Goal: Information Seeking & Learning: Learn about a topic

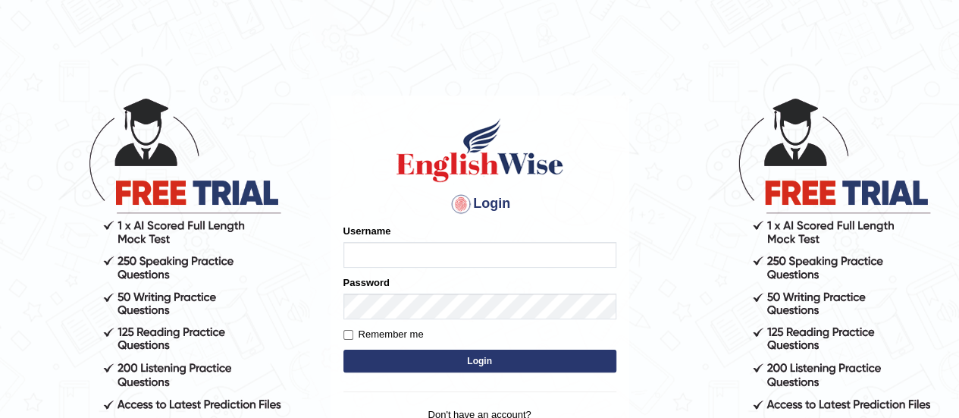
type input "Amrita04"
click at [374, 364] on button "Login" at bounding box center [479, 360] width 273 height 23
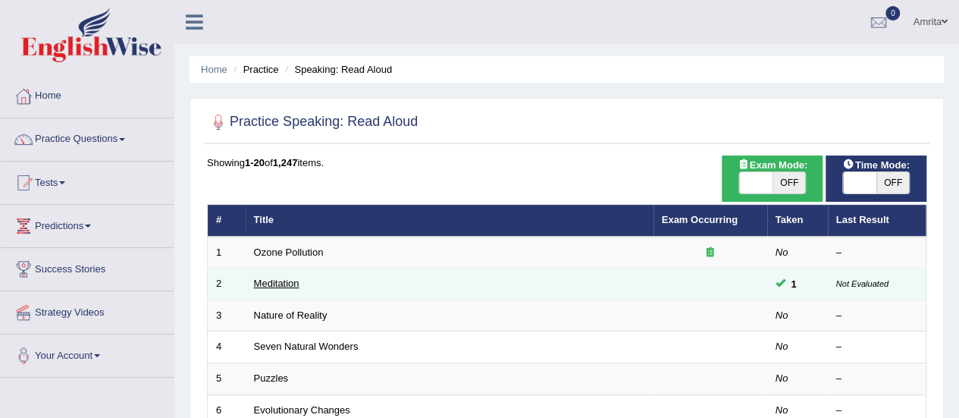
click at [276, 279] on link "Meditation" at bounding box center [276, 282] width 45 height 11
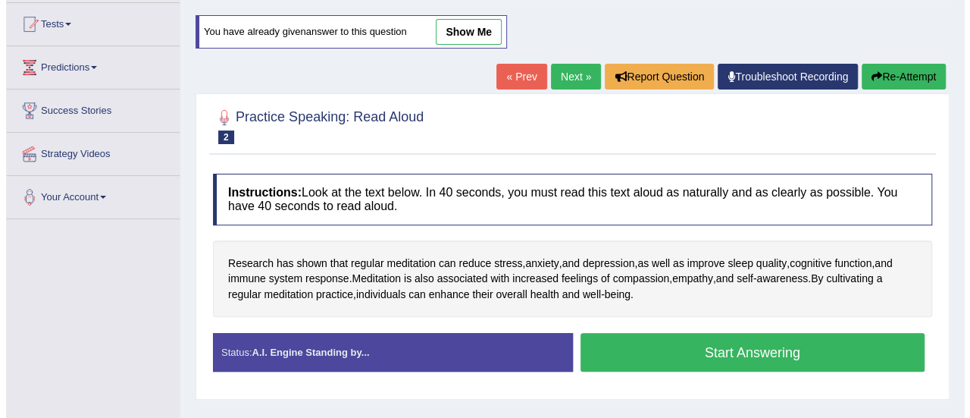
scroll to position [175, 0]
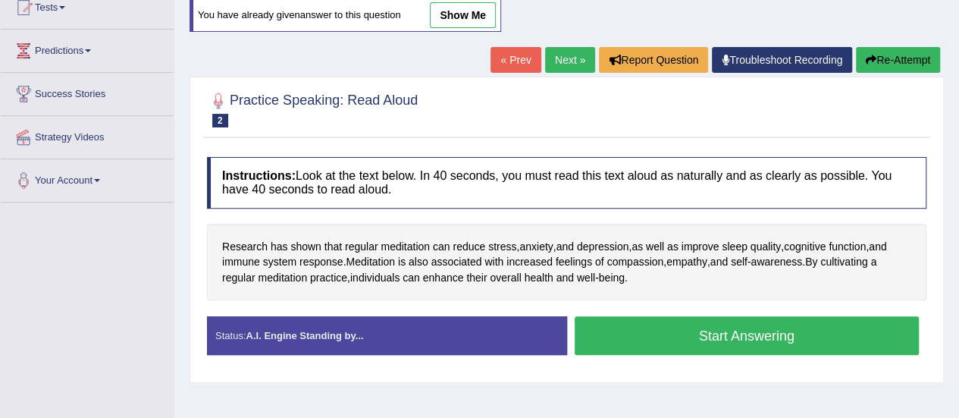
click at [653, 337] on button "Start Answering" at bounding box center [746, 335] width 345 height 39
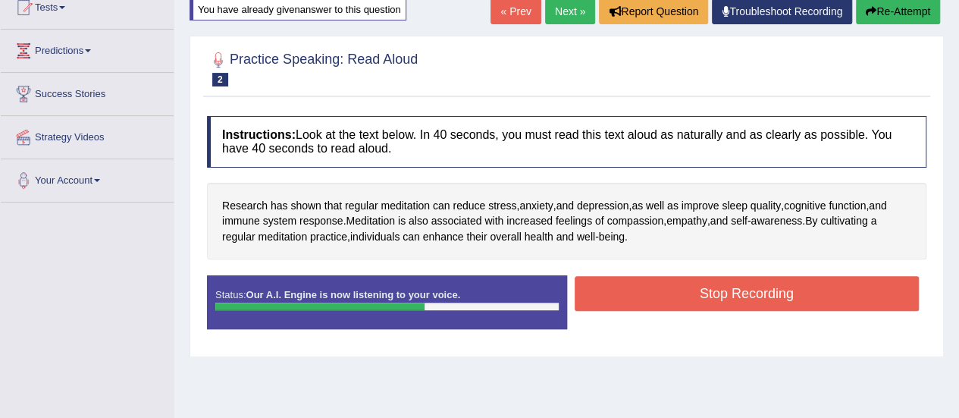
click at [661, 299] on button "Stop Recording" at bounding box center [746, 293] width 345 height 35
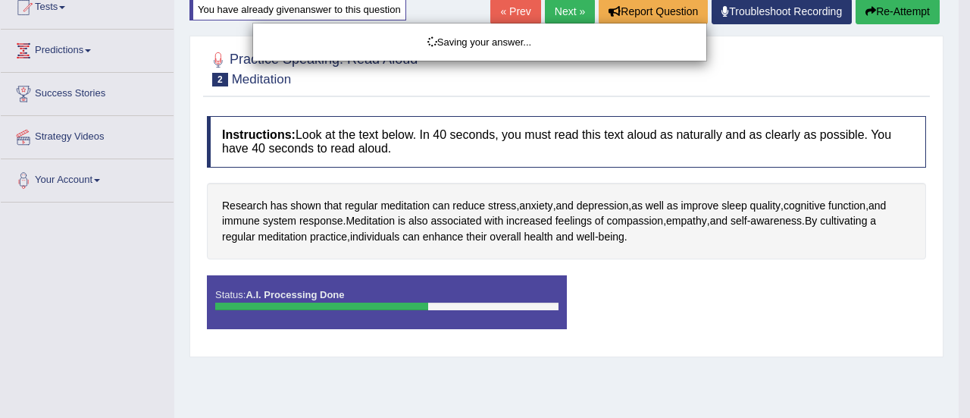
click at [661, 299] on div "Saving your answer..." at bounding box center [485, 209] width 970 height 418
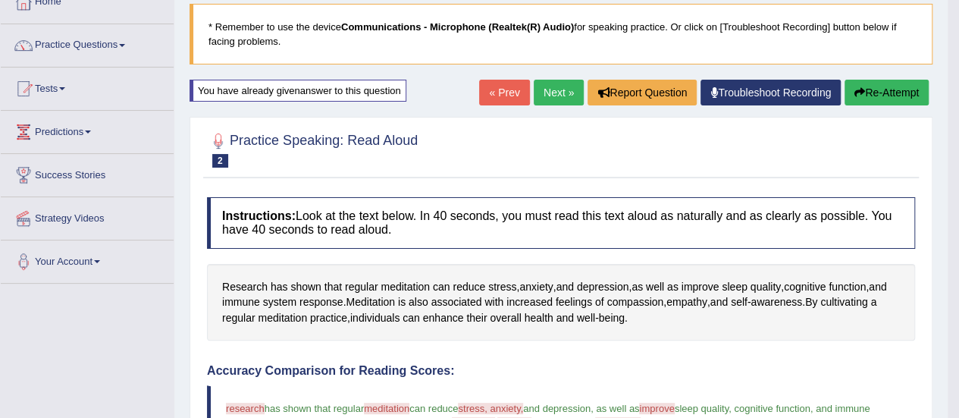
scroll to position [0, 0]
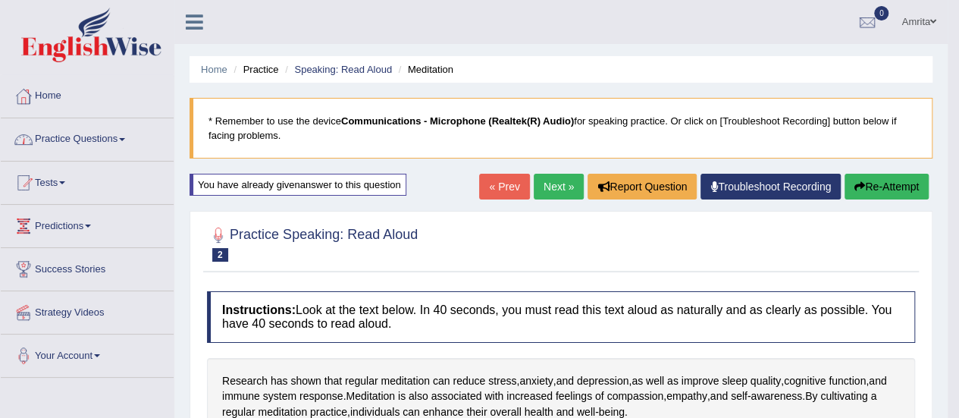
click at [64, 142] on link "Practice Questions" at bounding box center [87, 137] width 173 height 38
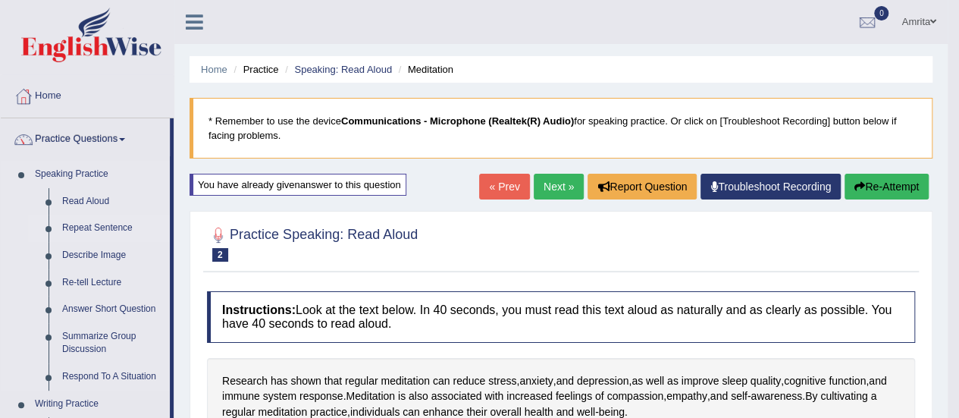
click at [73, 223] on link "Repeat Sentence" at bounding box center [112, 227] width 114 height 27
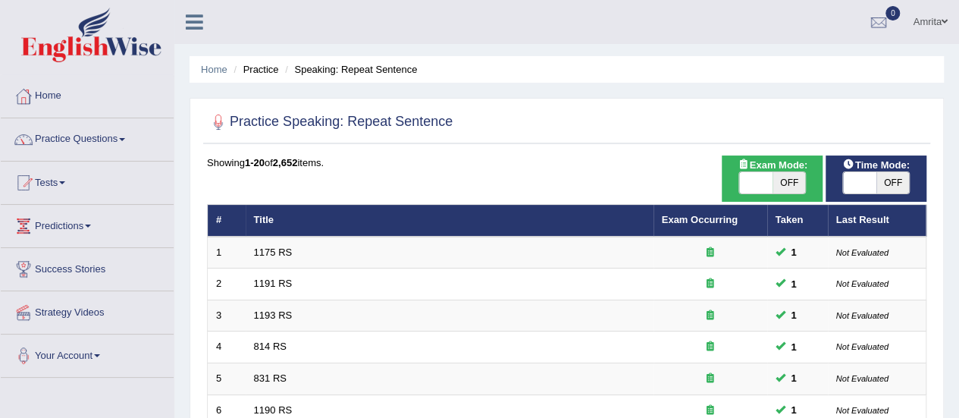
click at [791, 180] on span "OFF" at bounding box center [788, 182] width 33 height 21
checkbox input "true"
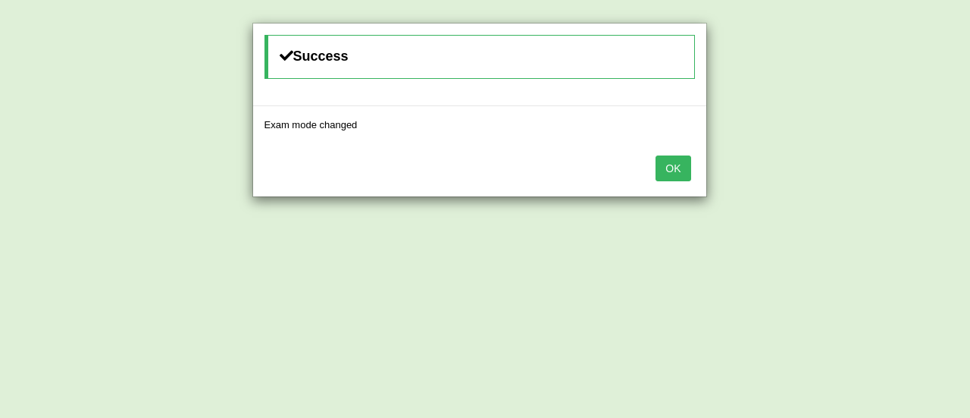
click at [682, 168] on button "OK" at bounding box center [673, 168] width 35 height 26
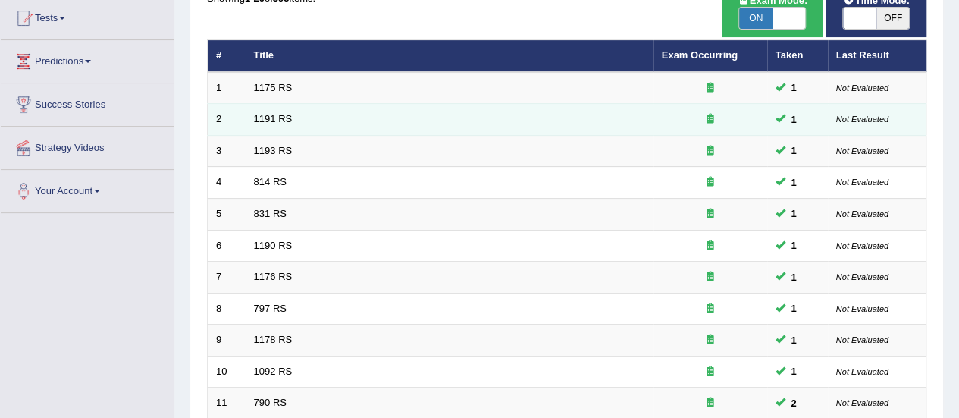
scroll to position [165, 0]
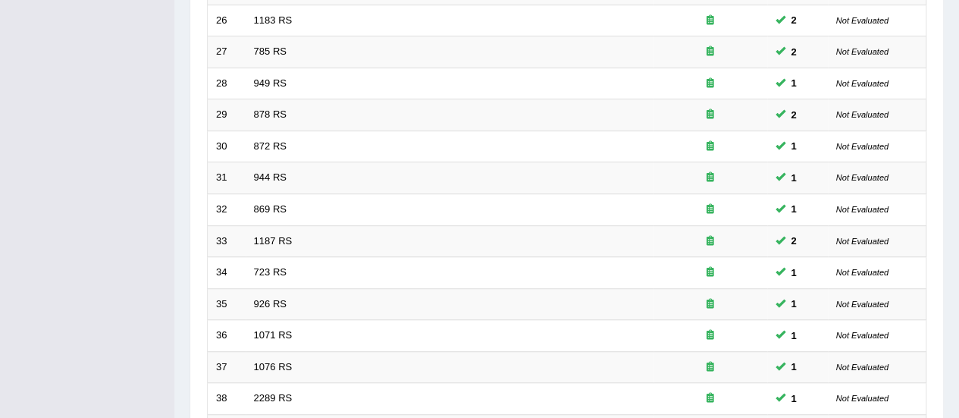
scroll to position [578, 0]
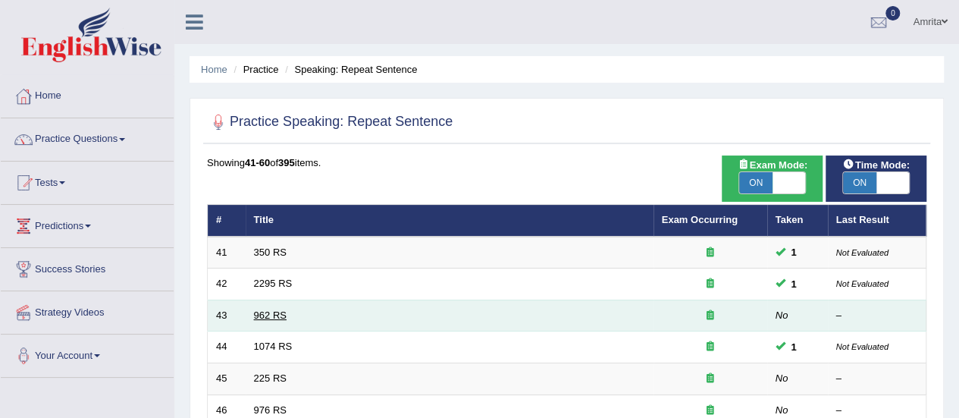
click at [264, 313] on link "962 RS" at bounding box center [270, 314] width 33 height 11
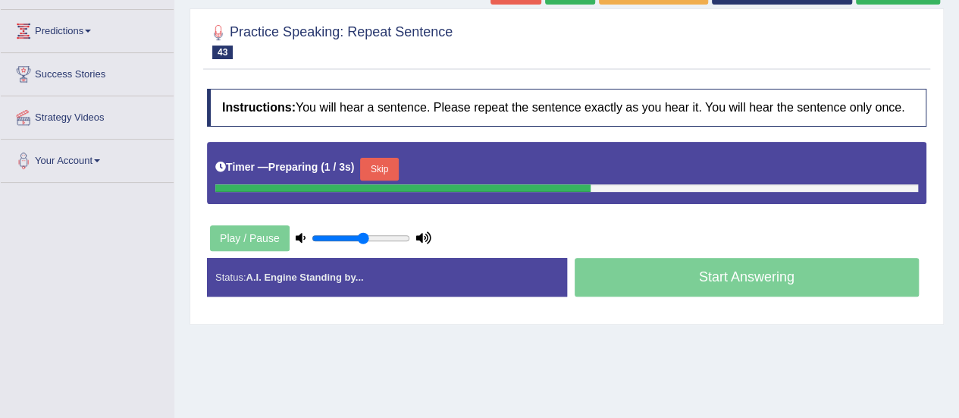
scroll to position [196, 0]
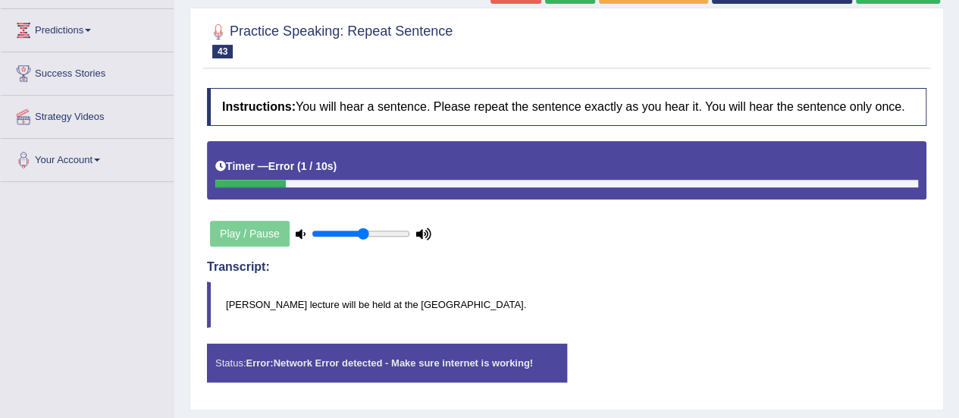
click at [240, 238] on div "Play / Pause" at bounding box center [320, 233] width 227 height 38
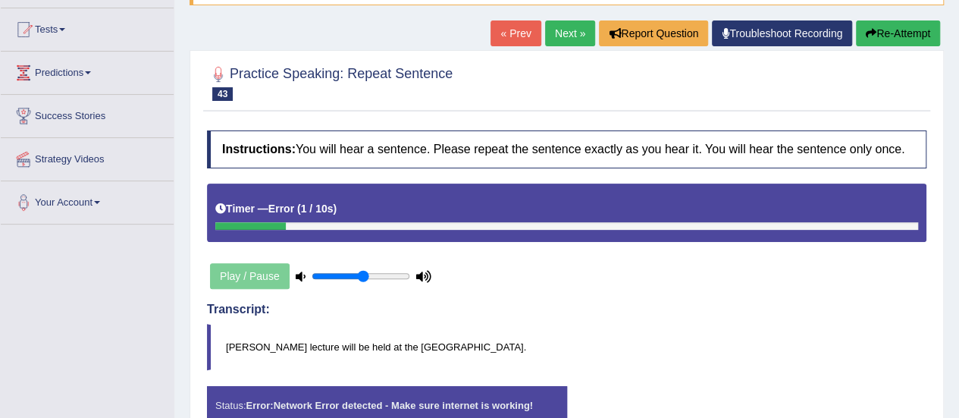
scroll to position [152, 0]
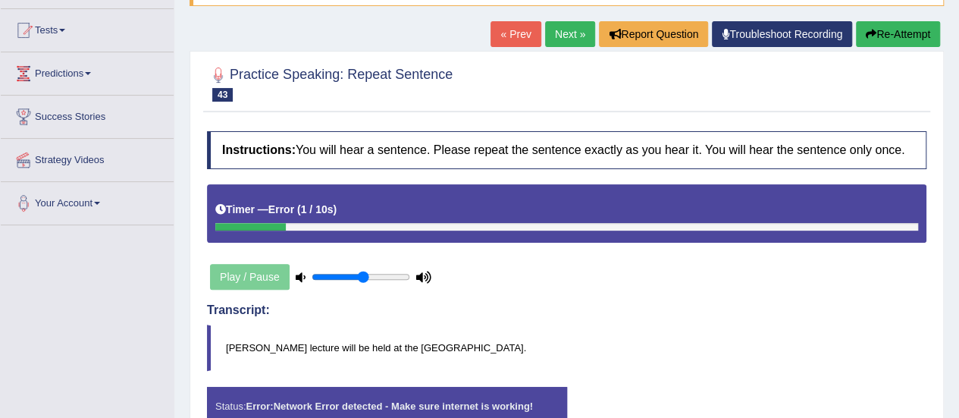
click at [902, 39] on button "Re-Attempt" at bounding box center [898, 34] width 84 height 26
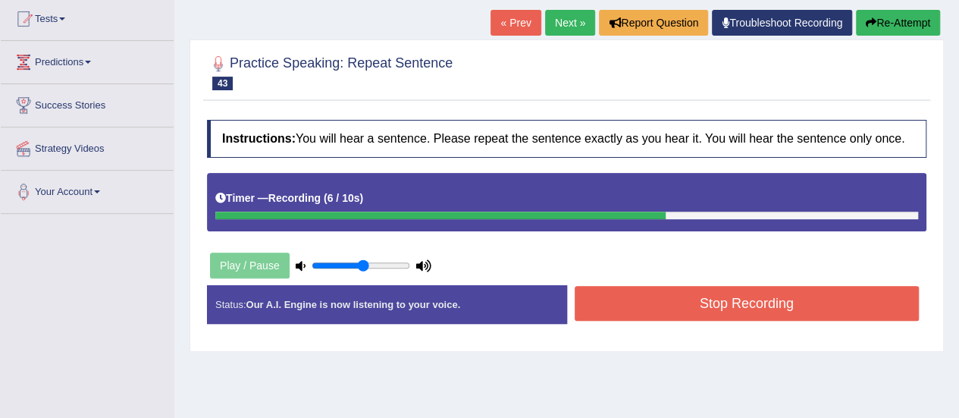
click at [620, 286] on button "Stop Recording" at bounding box center [746, 303] width 345 height 35
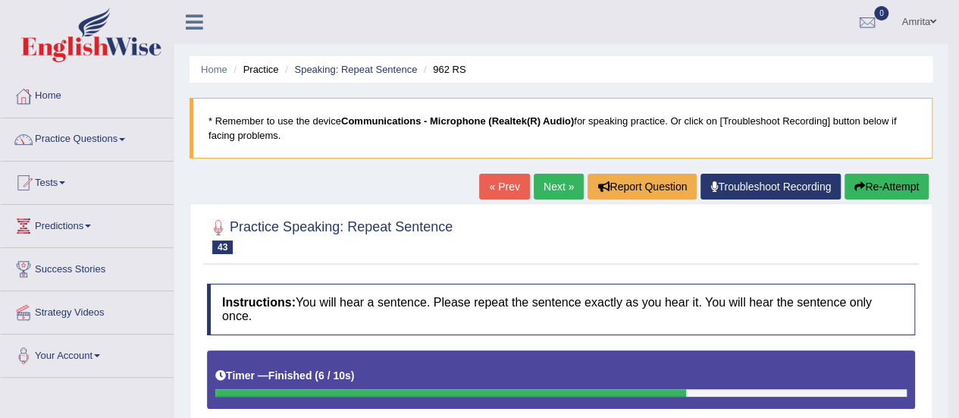
click at [559, 186] on link "Next »" at bounding box center [559, 187] width 50 height 26
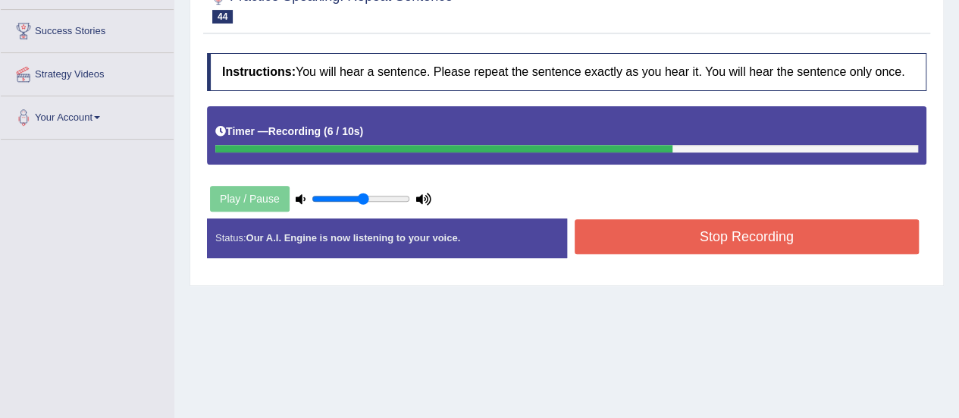
scroll to position [239, 0]
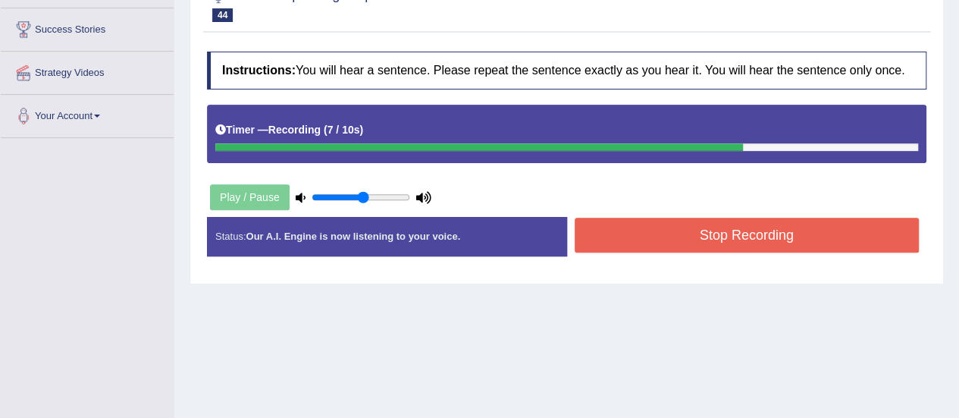
click at [645, 240] on button "Stop Recording" at bounding box center [746, 235] width 345 height 35
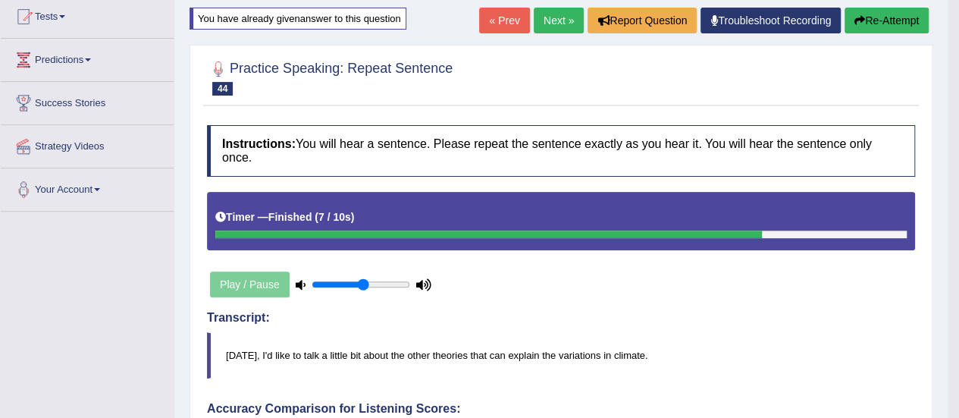
scroll to position [149, 0]
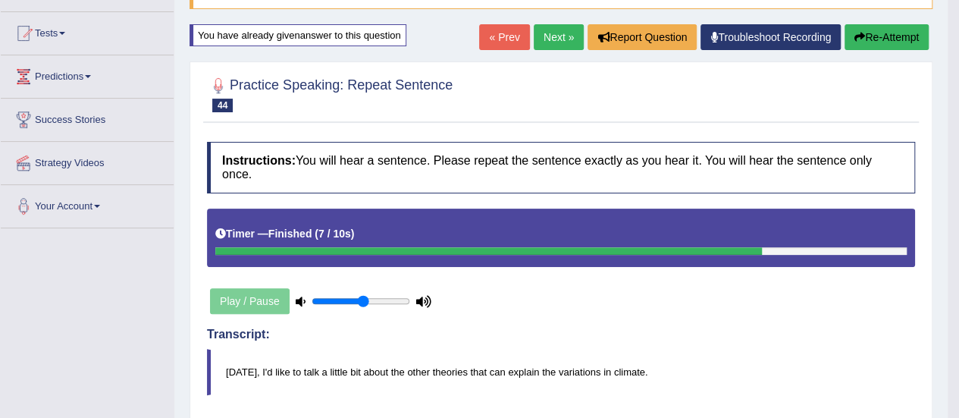
click at [549, 40] on link "Next »" at bounding box center [559, 37] width 50 height 26
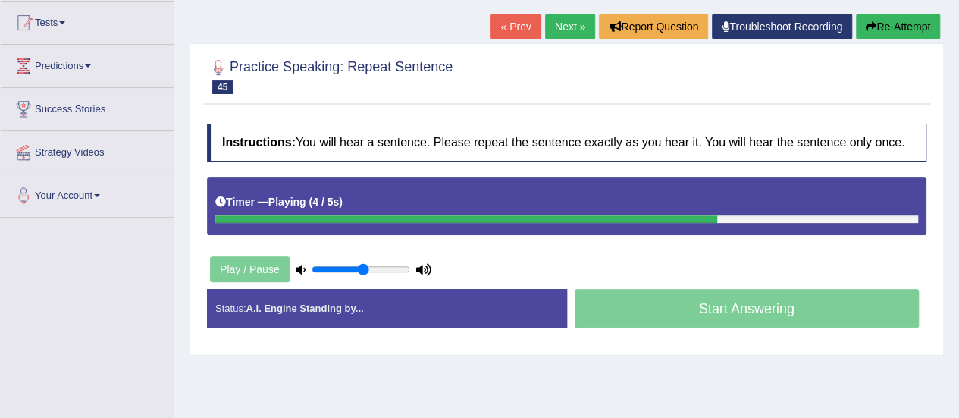
scroll to position [164, 0]
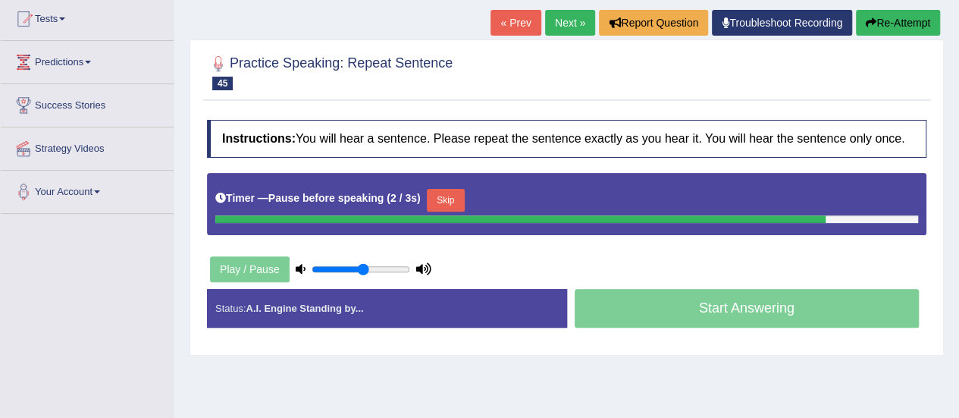
click at [883, 22] on button "Re-Attempt" at bounding box center [898, 23] width 84 height 26
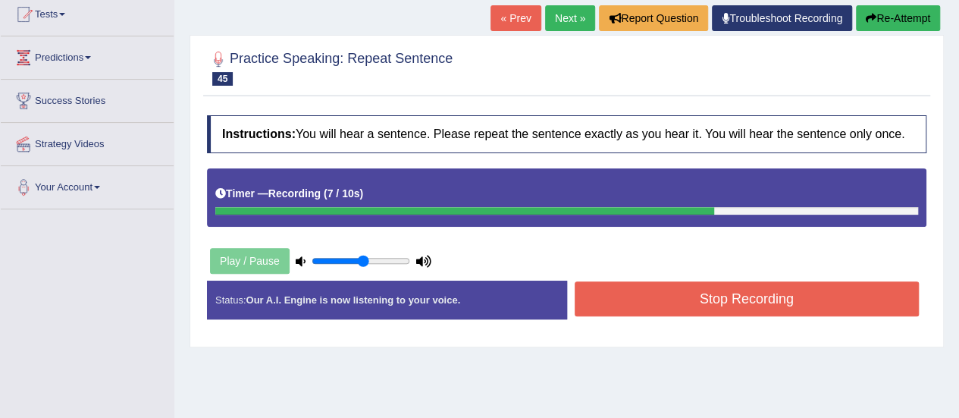
click at [651, 296] on button "Stop Recording" at bounding box center [746, 298] width 345 height 35
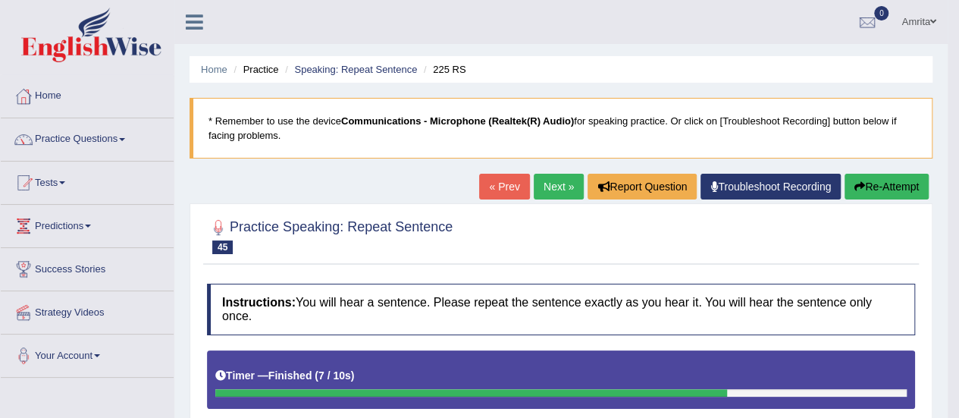
click at [867, 183] on button "Re-Attempt" at bounding box center [886, 187] width 84 height 26
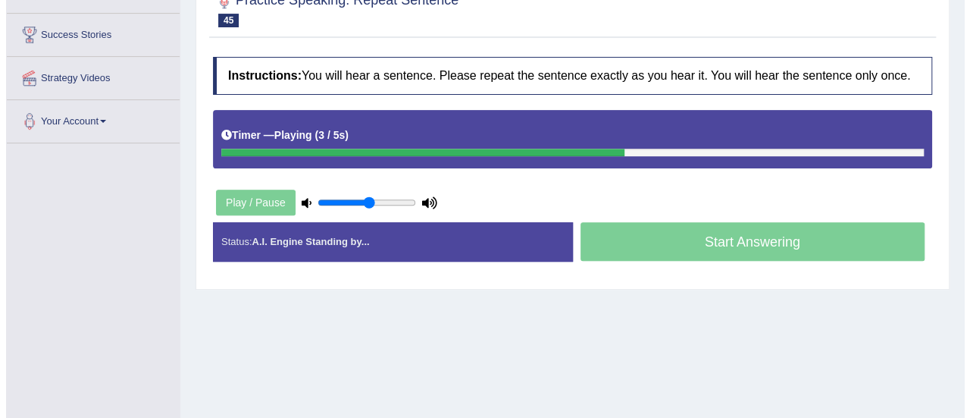
scroll to position [235, 0]
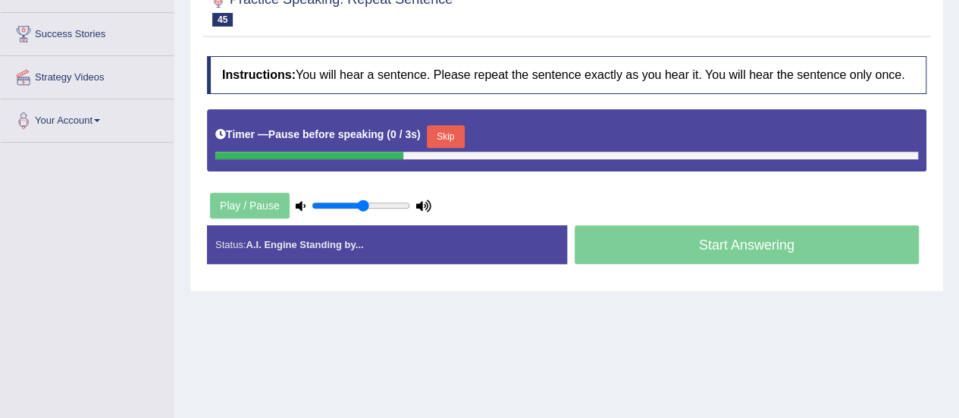
click at [809, 251] on div "Start Answering" at bounding box center [747, 246] width 360 height 42
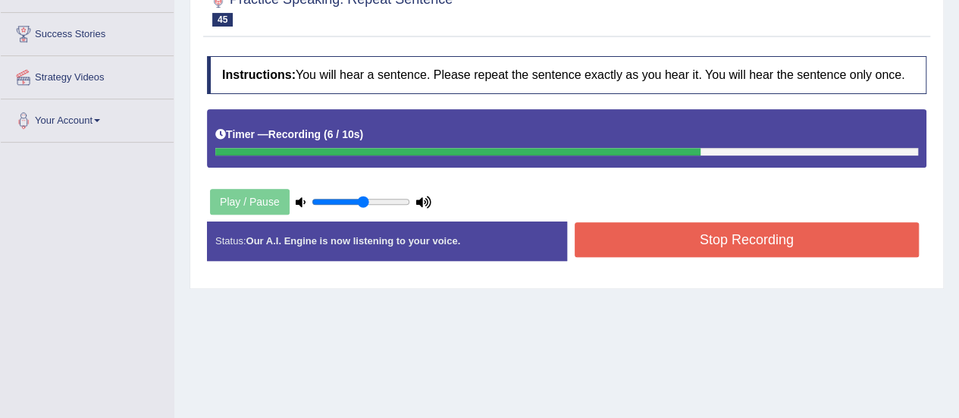
click at [809, 251] on button "Stop Recording" at bounding box center [746, 239] width 345 height 35
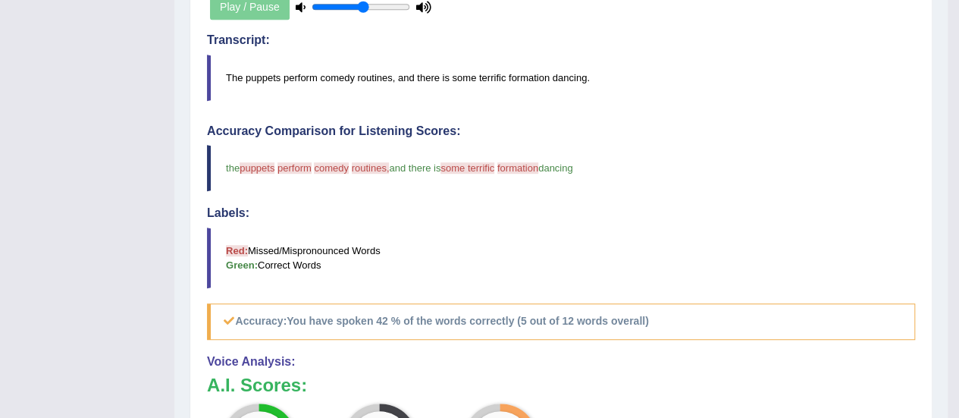
scroll to position [377, 0]
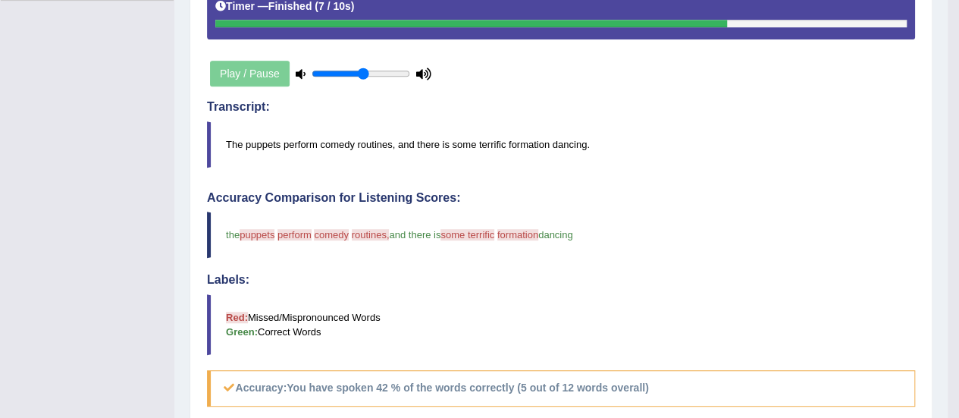
click at [878, 151] on blockquote "The puppets perform comedy routines, and there is some terrific formation danci…" at bounding box center [561, 144] width 708 height 46
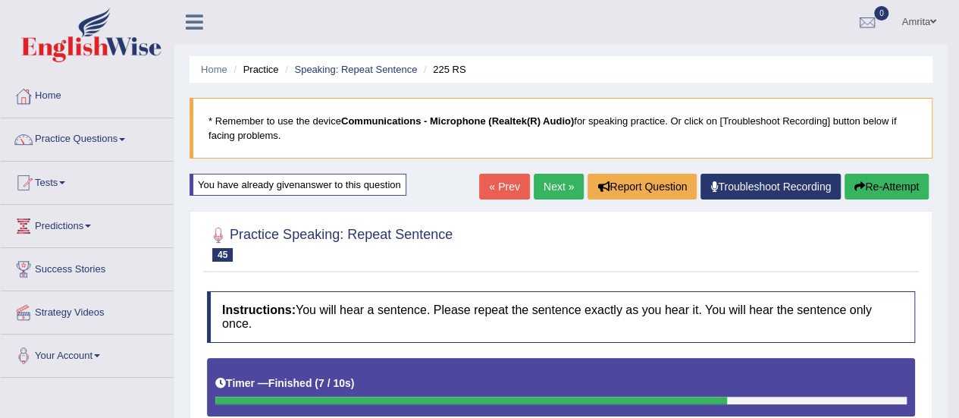
click at [878, 183] on button "Re-Attempt" at bounding box center [886, 187] width 84 height 26
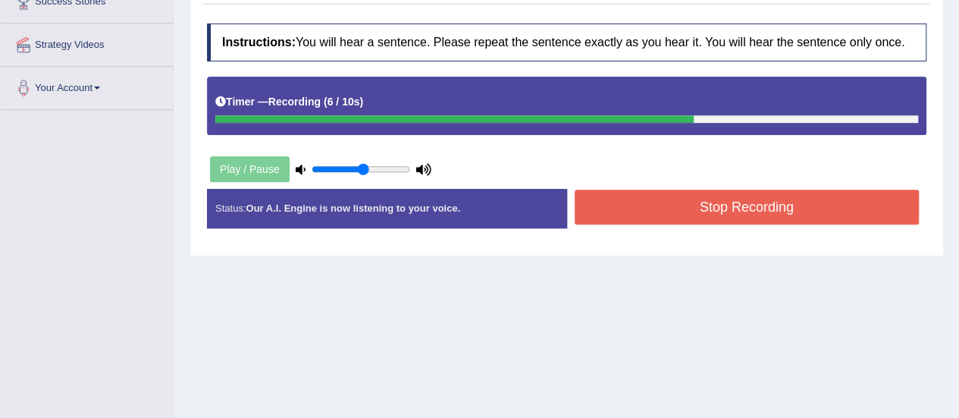
scroll to position [268, 0]
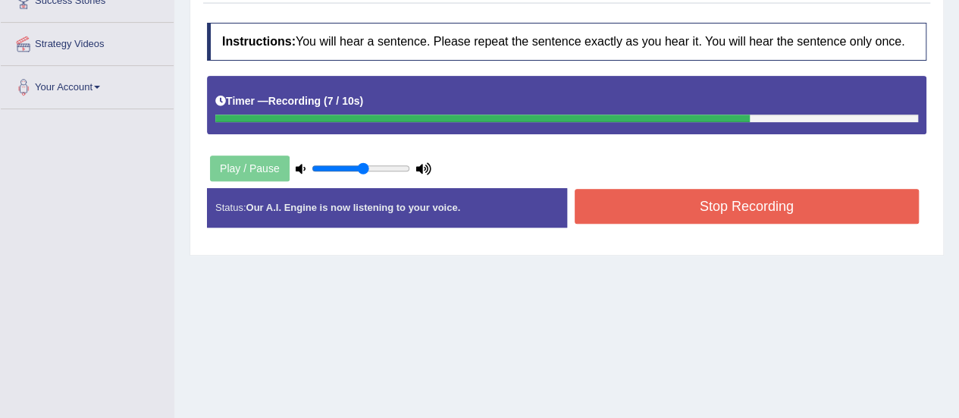
click at [870, 199] on button "Stop Recording" at bounding box center [746, 206] width 345 height 35
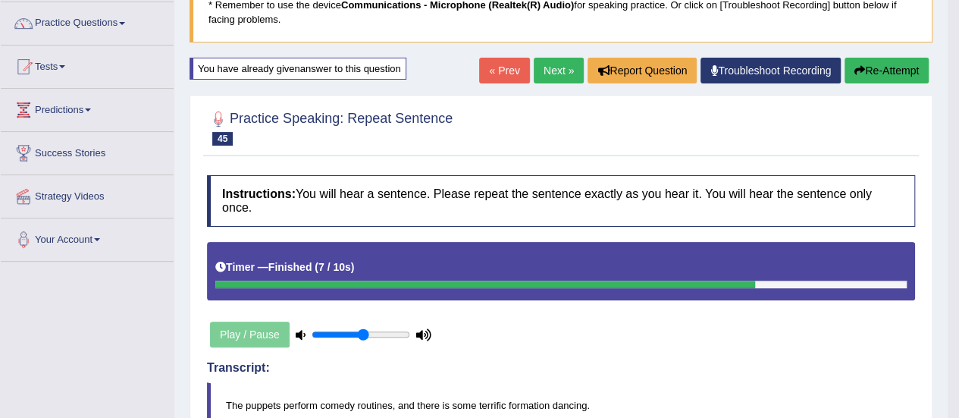
scroll to position [103, 0]
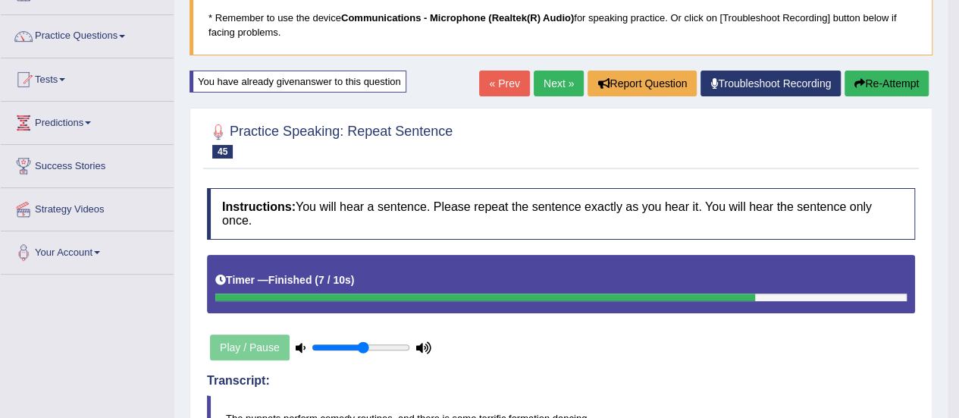
click at [554, 80] on link "Next »" at bounding box center [559, 83] width 50 height 26
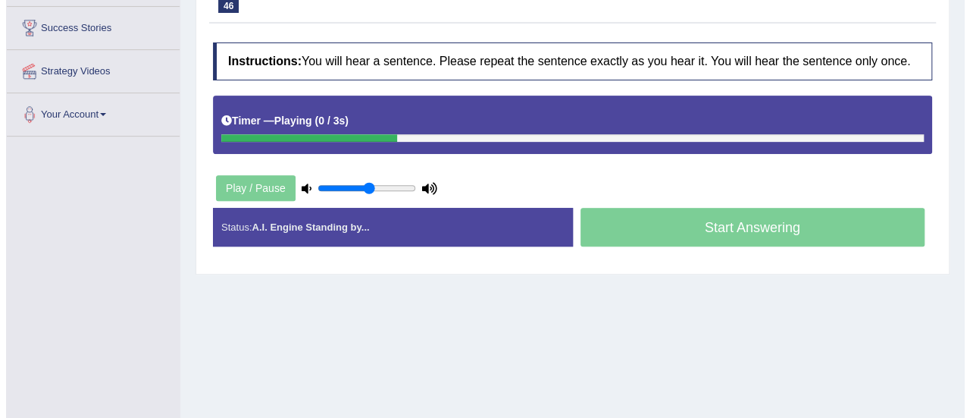
scroll to position [242, 0]
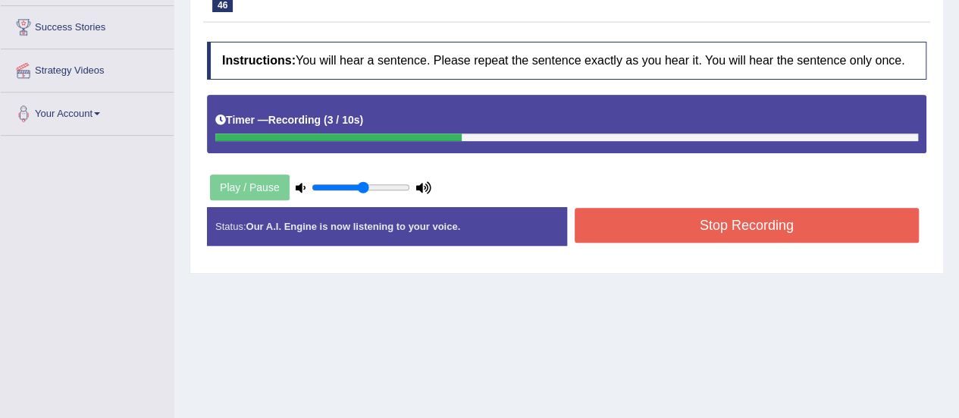
click at [659, 220] on button "Stop Recording" at bounding box center [746, 225] width 345 height 35
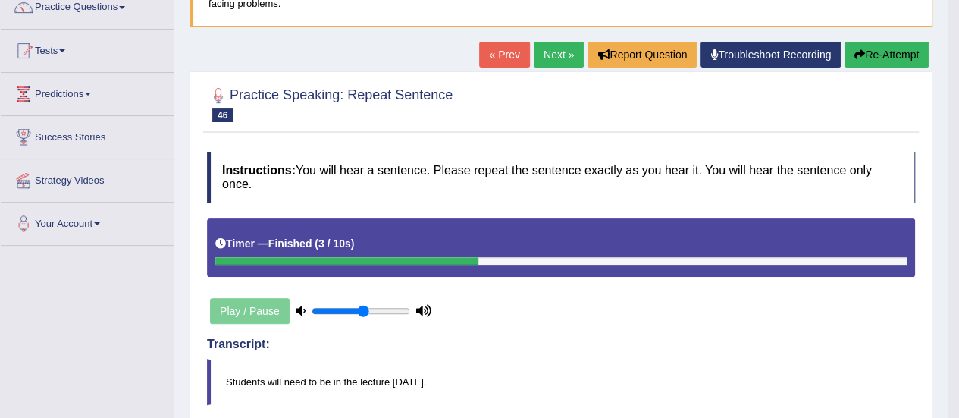
scroll to position [130, 0]
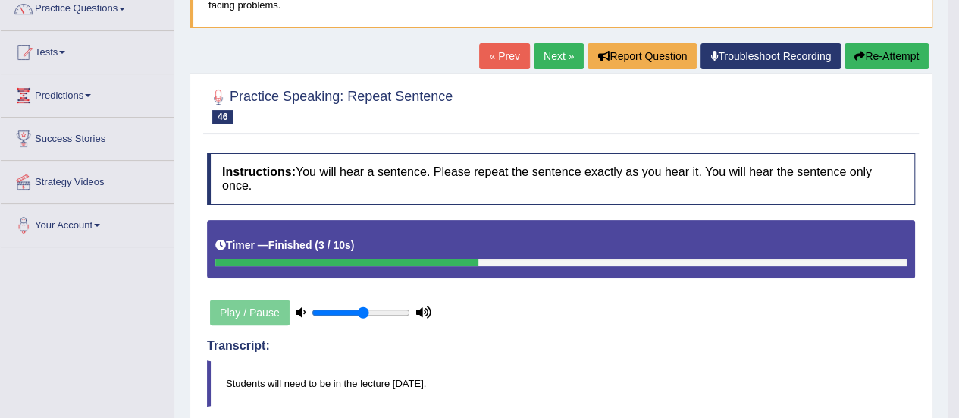
click at [568, 54] on link "Next »" at bounding box center [559, 56] width 50 height 26
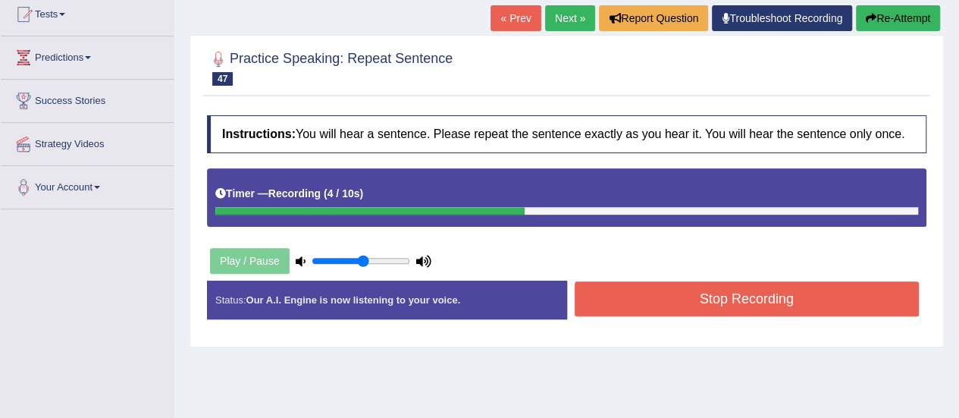
scroll to position [171, 0]
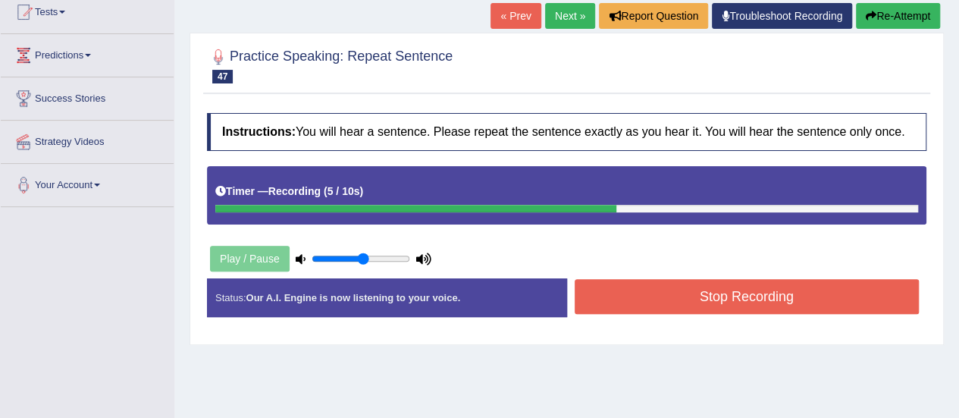
click at [656, 286] on button "Stop Recording" at bounding box center [746, 296] width 345 height 35
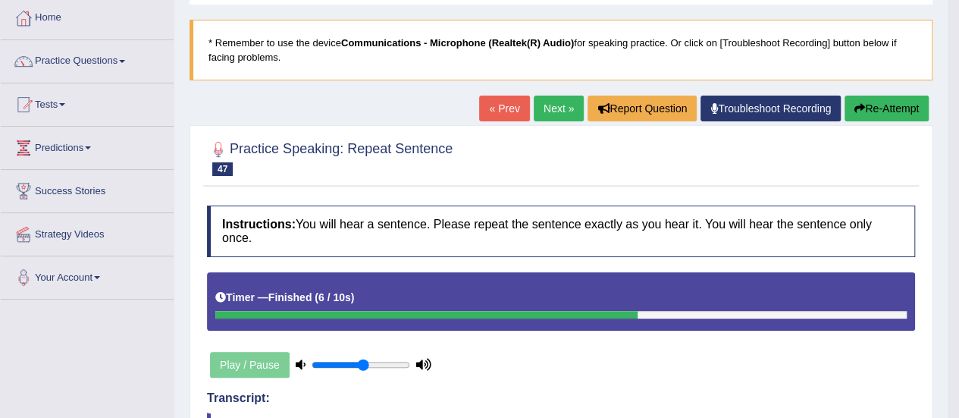
scroll to position [77, 0]
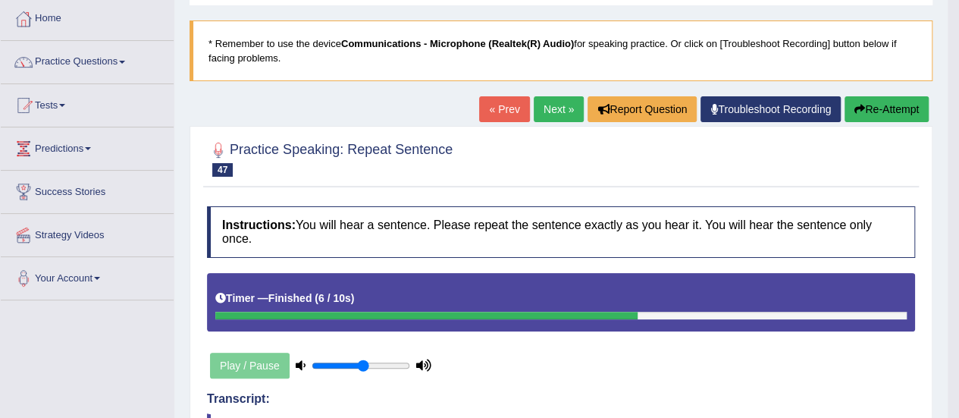
click at [659, 398] on h4 "Transcript:" at bounding box center [561, 399] width 708 height 14
click at [547, 111] on link "Next »" at bounding box center [559, 109] width 50 height 26
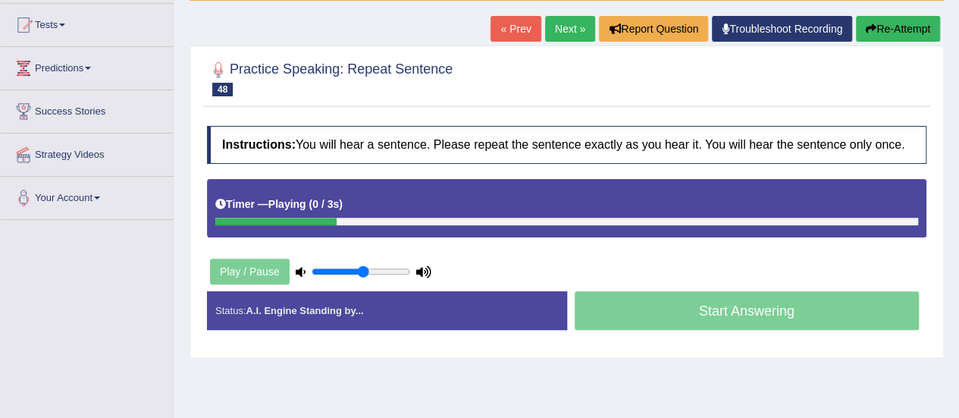
scroll to position [186, 0]
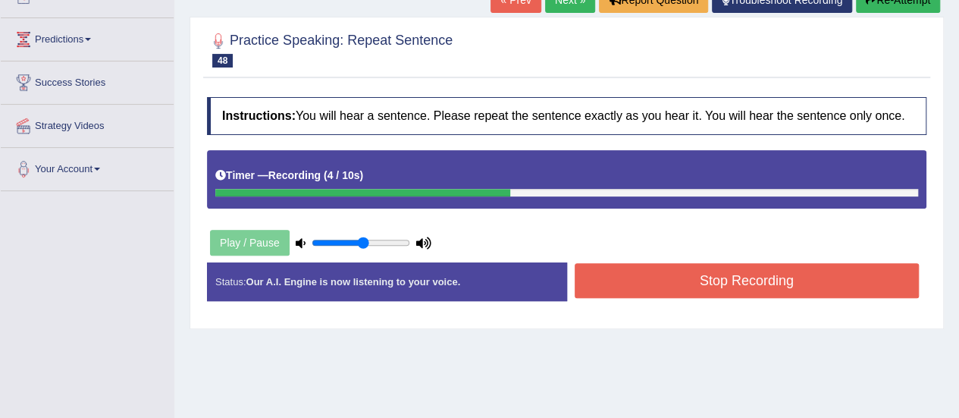
click at [673, 272] on button "Stop Recording" at bounding box center [746, 280] width 345 height 35
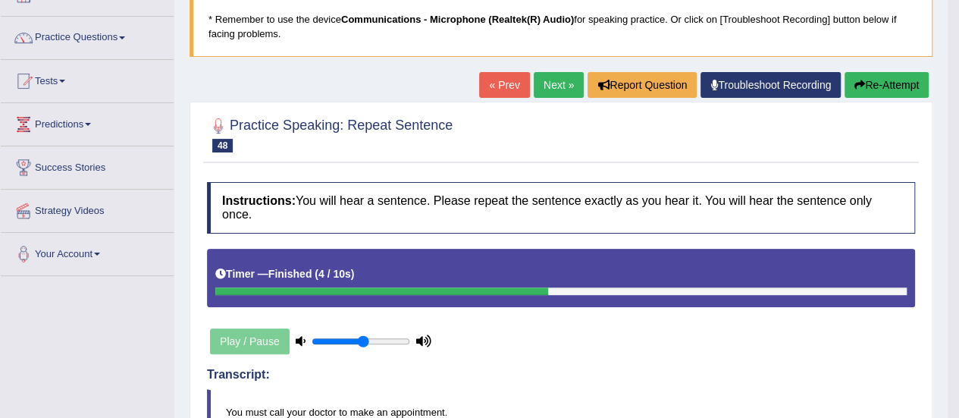
scroll to position [0, 0]
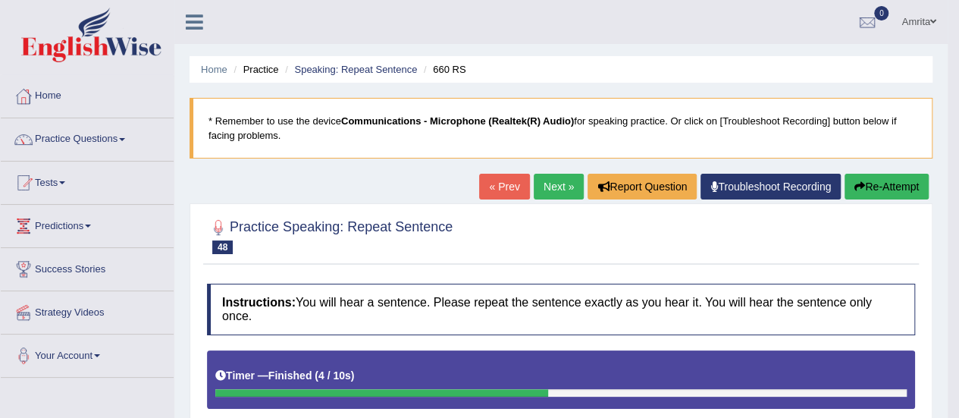
click at [564, 189] on link "Next »" at bounding box center [559, 187] width 50 height 26
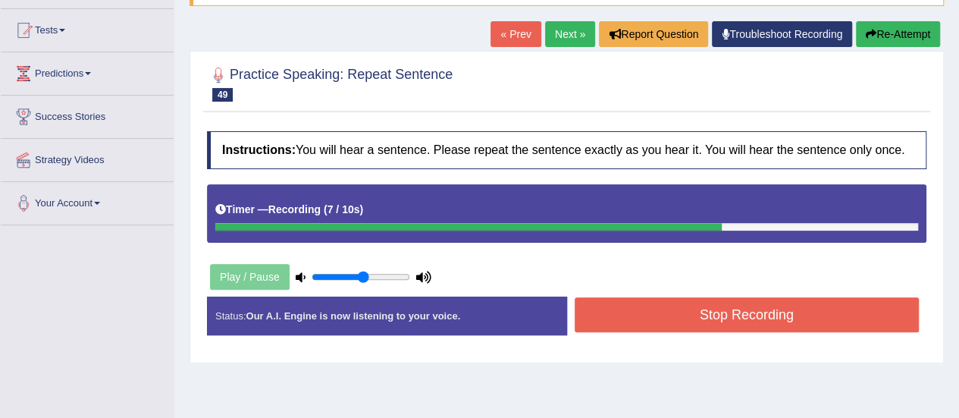
scroll to position [155, 0]
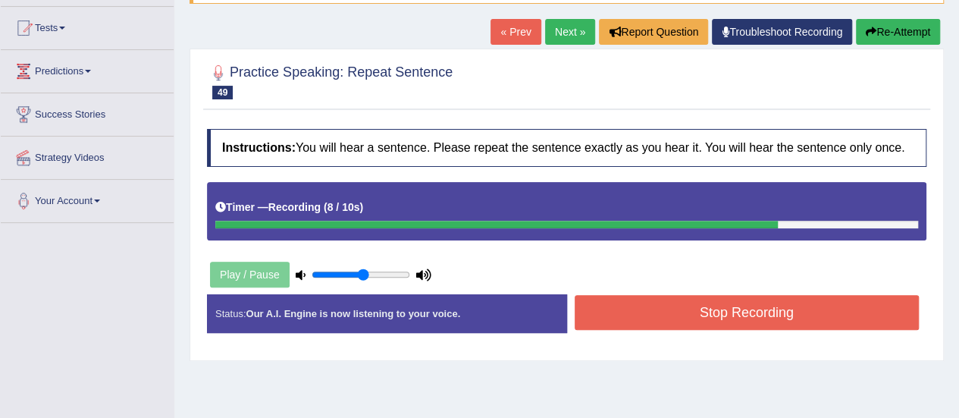
click at [692, 302] on button "Stop Recording" at bounding box center [746, 312] width 345 height 35
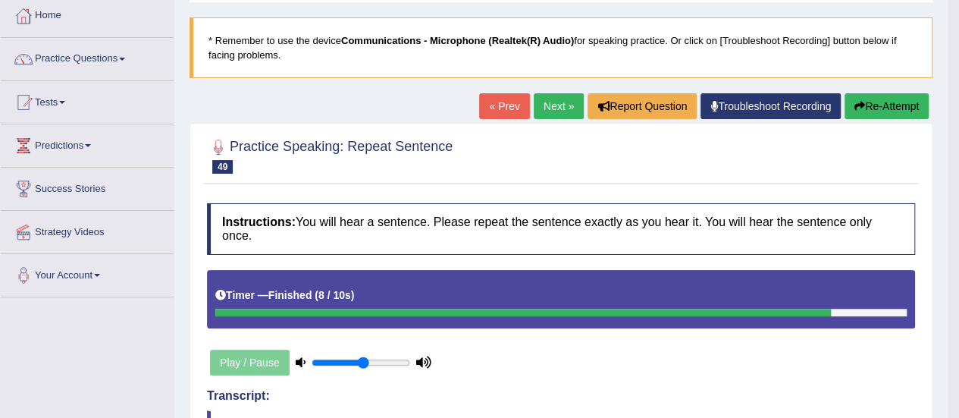
scroll to position [0, 0]
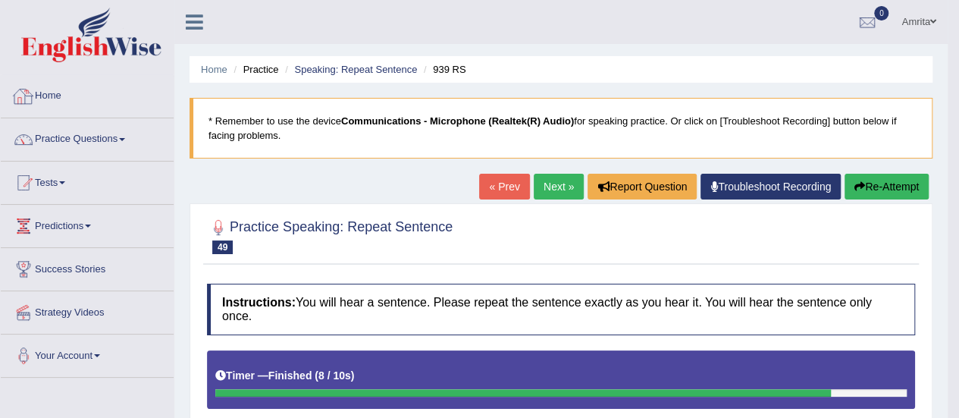
drag, startPoint x: 232, startPoint y: 56, endPoint x: 526, endPoint y: 137, distance: 305.0
click at [546, 182] on link "Next »" at bounding box center [559, 187] width 50 height 26
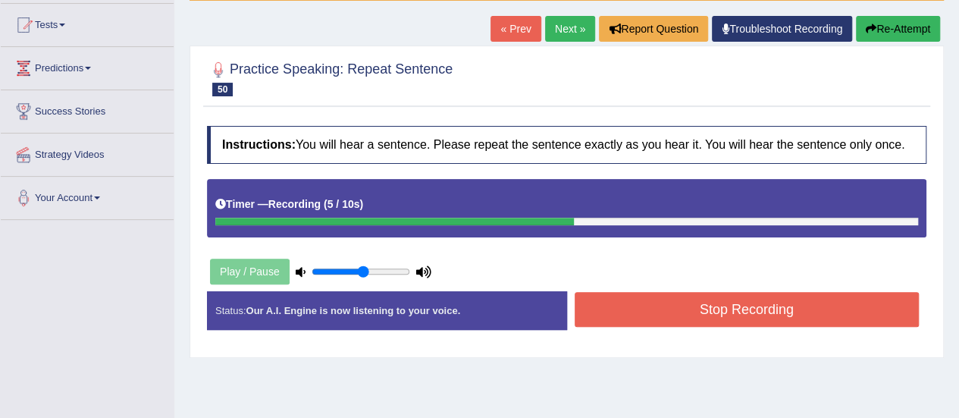
scroll to position [159, 0]
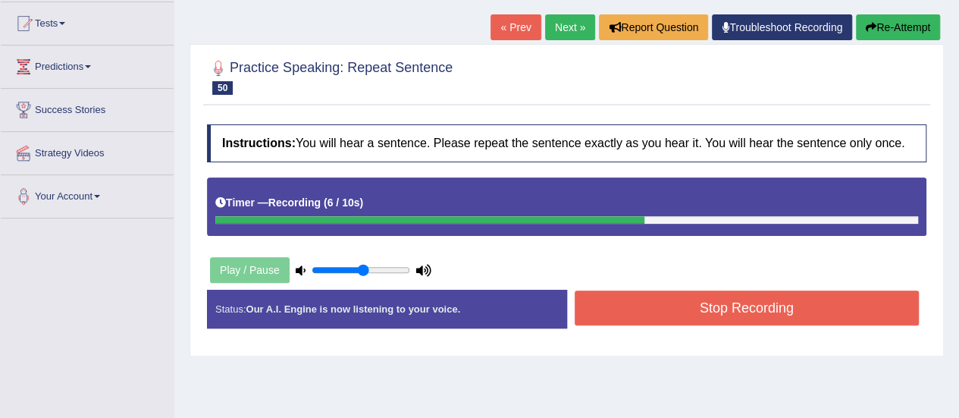
click at [619, 296] on button "Stop Recording" at bounding box center [746, 307] width 345 height 35
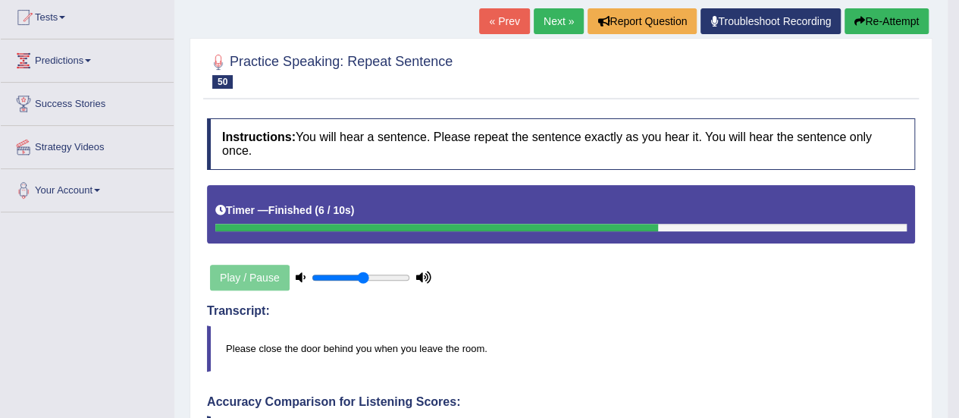
scroll to position [0, 0]
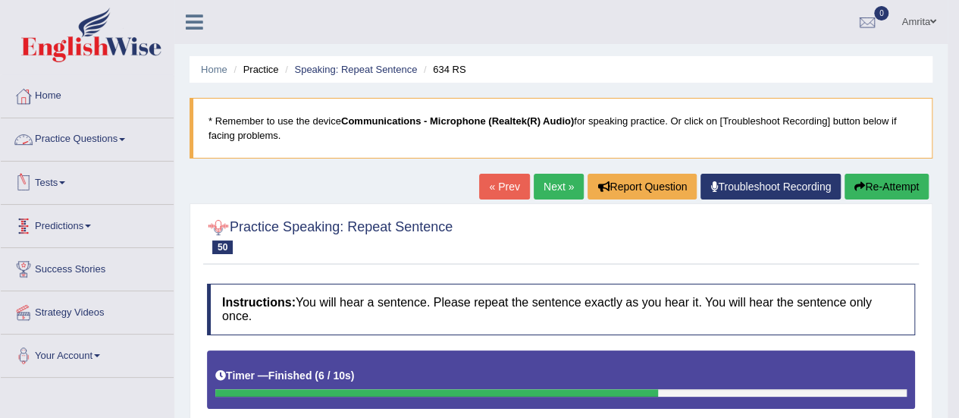
click at [105, 138] on link "Practice Questions" at bounding box center [87, 137] width 173 height 38
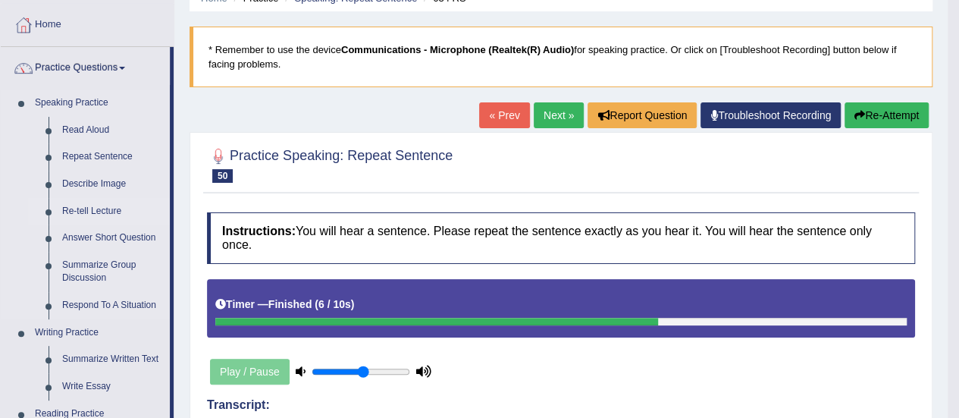
scroll to position [45, 0]
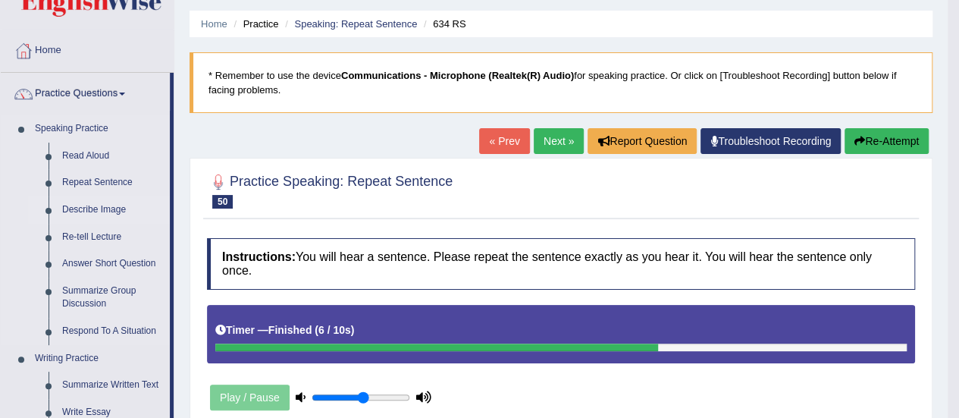
click at [108, 204] on link "Describe Image" at bounding box center [112, 209] width 114 height 27
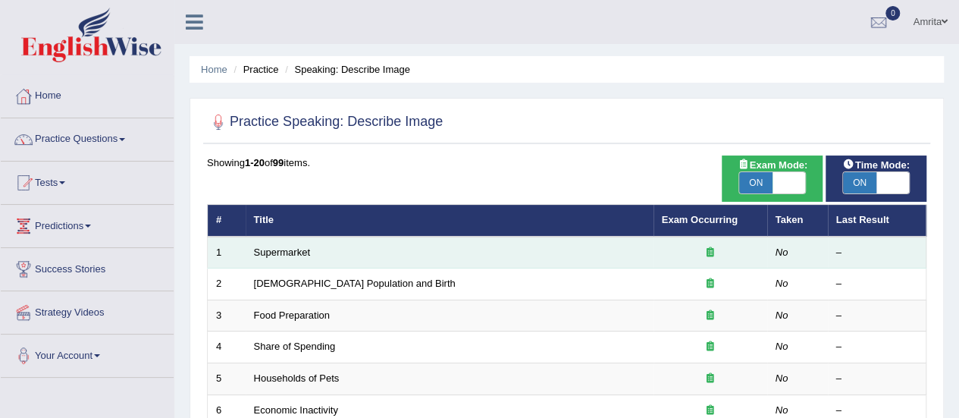
click at [273, 243] on td "Supermarket" at bounding box center [450, 252] width 408 height 32
click at [282, 254] on link "Supermarket" at bounding box center [282, 251] width 56 height 11
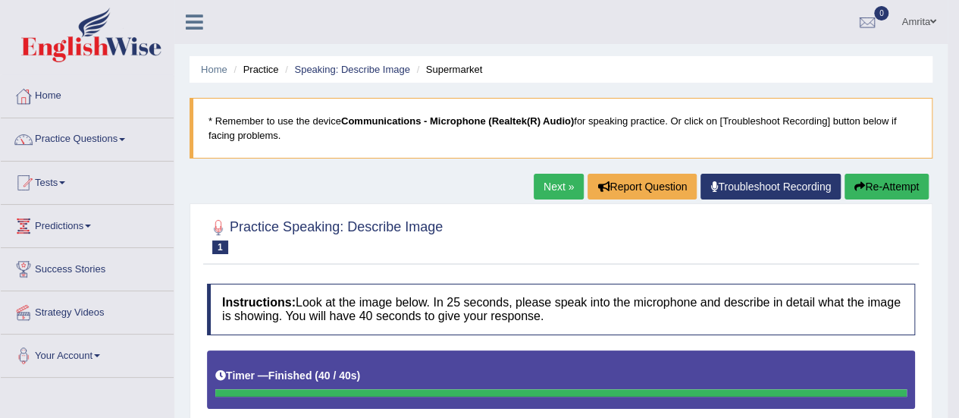
click at [555, 184] on link "Next »" at bounding box center [559, 187] width 50 height 26
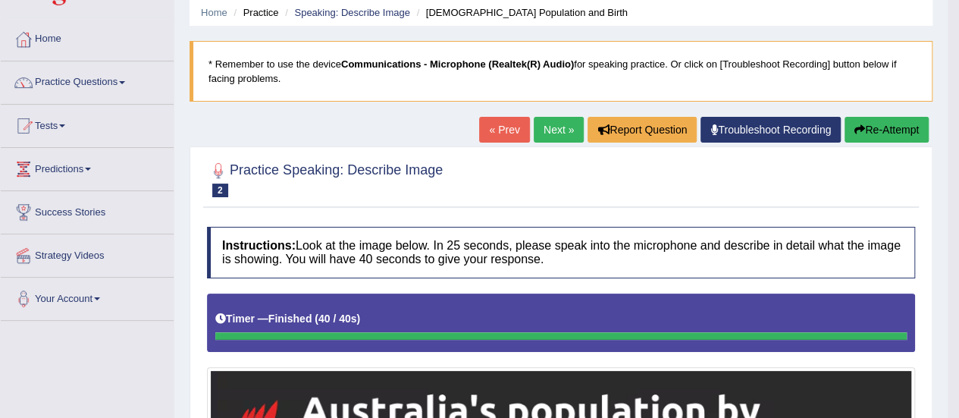
scroll to position [56, 0]
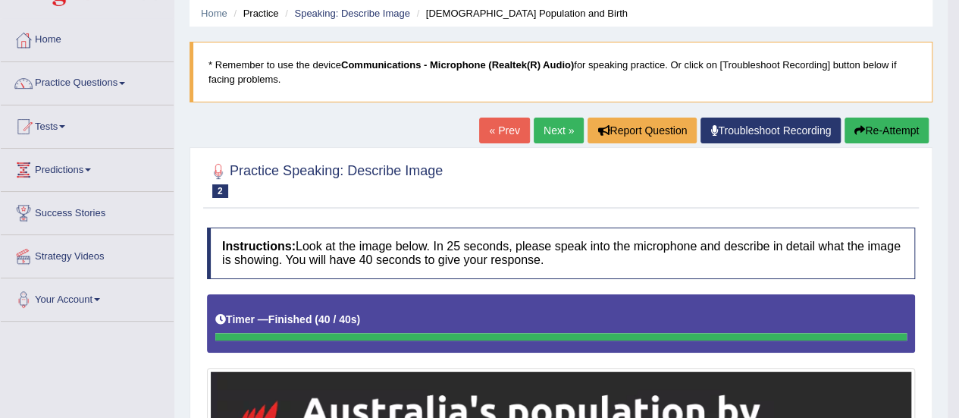
click at [555, 129] on link "Next »" at bounding box center [559, 130] width 50 height 26
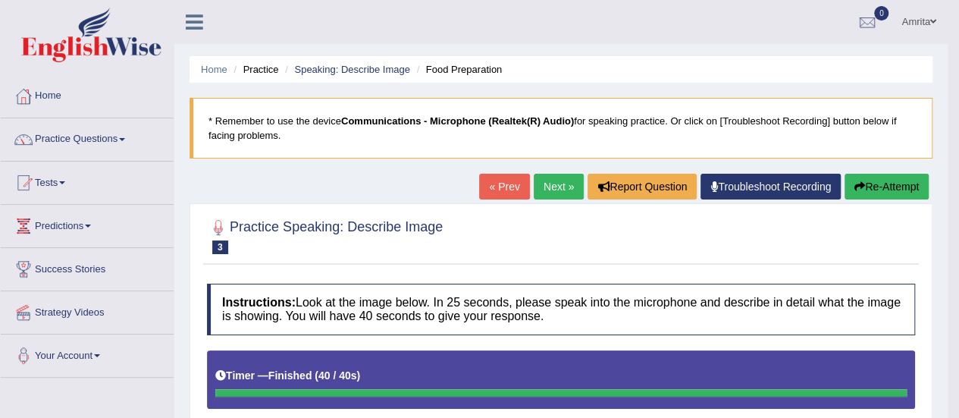
click at [555, 192] on link "Next »" at bounding box center [559, 187] width 50 height 26
click at [552, 188] on link "Next »" at bounding box center [559, 187] width 50 height 26
click at [74, 145] on link "Practice Questions" at bounding box center [87, 137] width 173 height 38
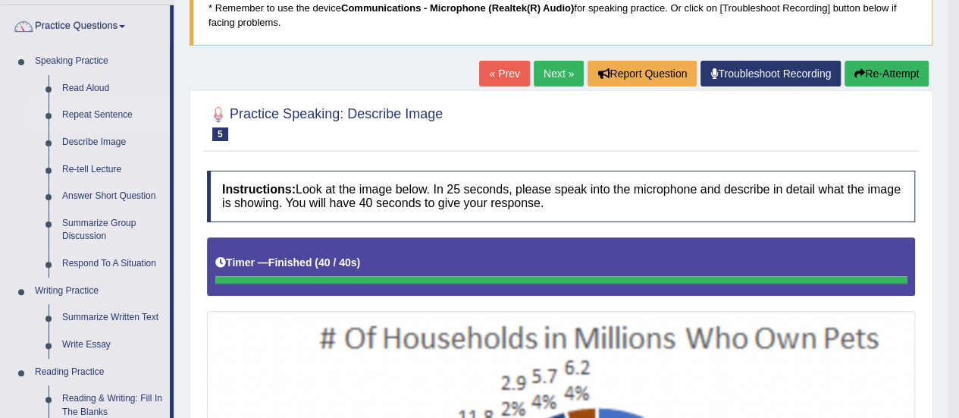
scroll to position [114, 0]
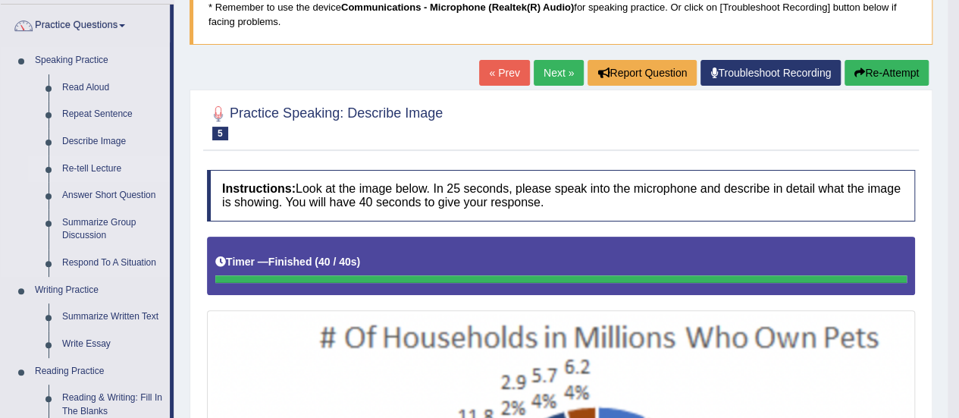
click at [83, 167] on link "Re-tell Lecture" at bounding box center [112, 168] width 114 height 27
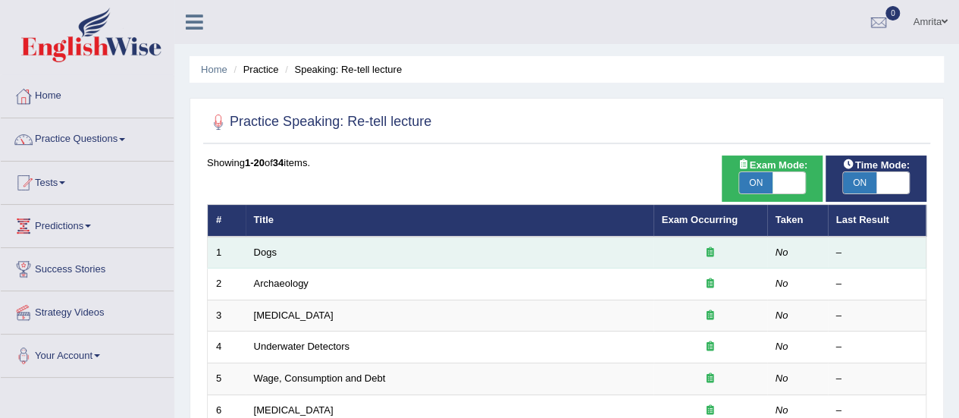
click at [265, 244] on td "Dogs" at bounding box center [450, 252] width 408 height 32
click at [264, 254] on link "Dogs" at bounding box center [265, 251] width 23 height 11
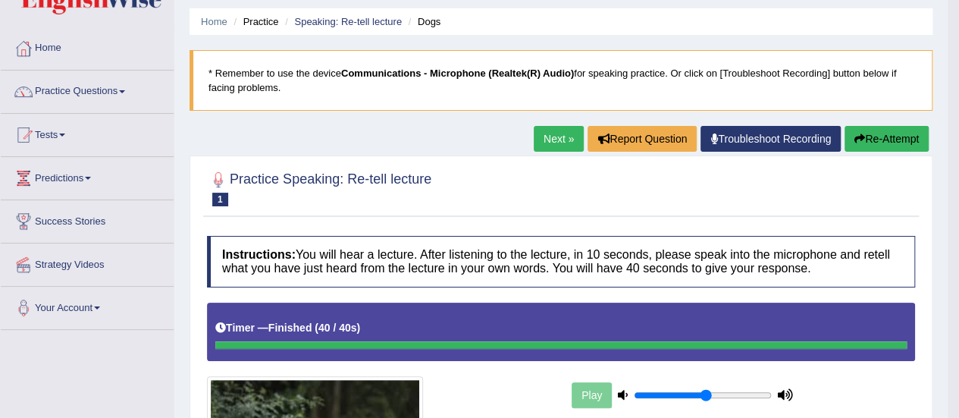
scroll to position [42, 0]
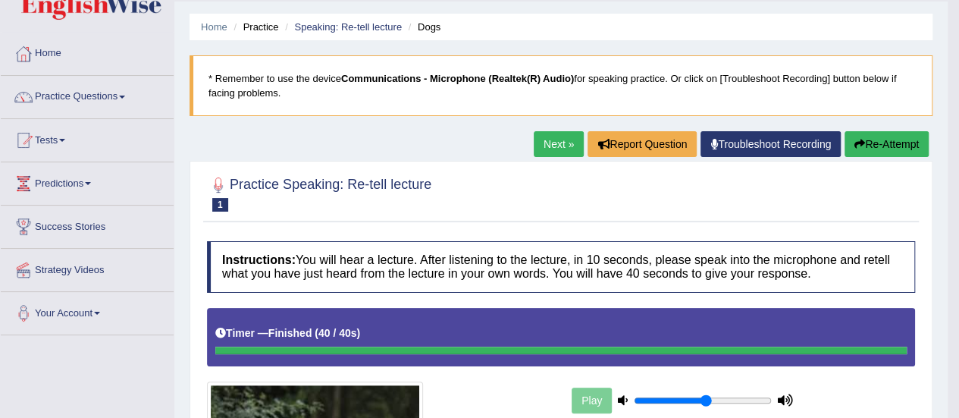
click at [541, 148] on link "Next »" at bounding box center [559, 144] width 50 height 26
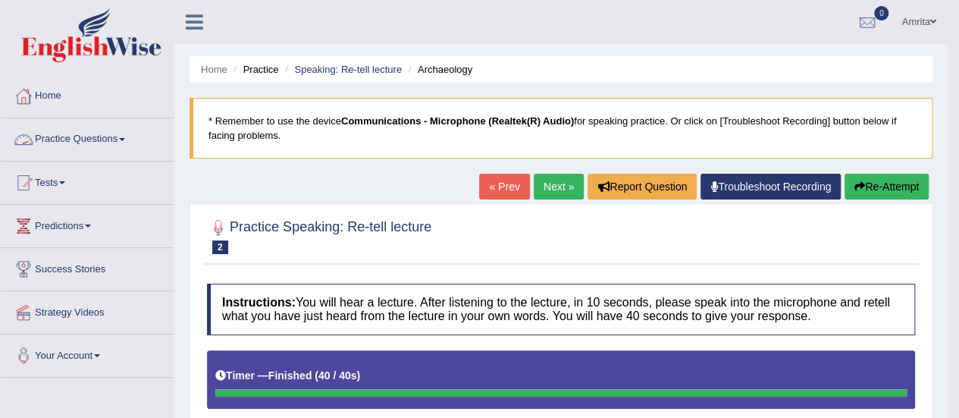
click at [105, 144] on link "Practice Questions" at bounding box center [87, 137] width 173 height 38
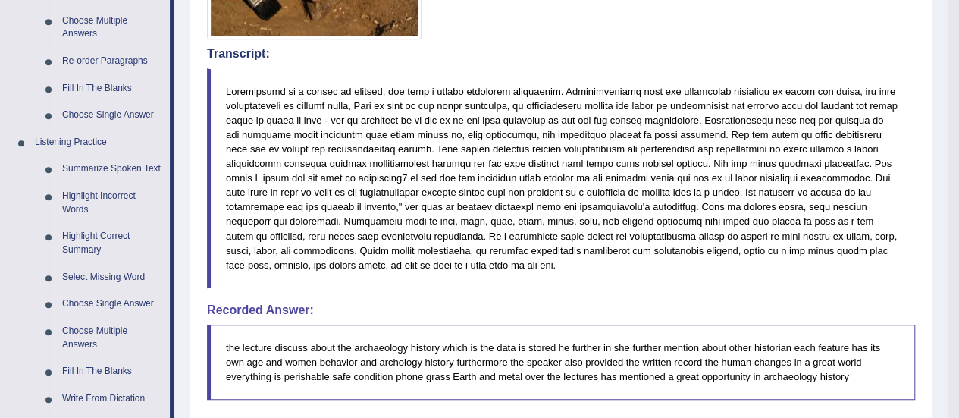
scroll to position [532, 0]
